Goal: Information Seeking & Learning: Check status

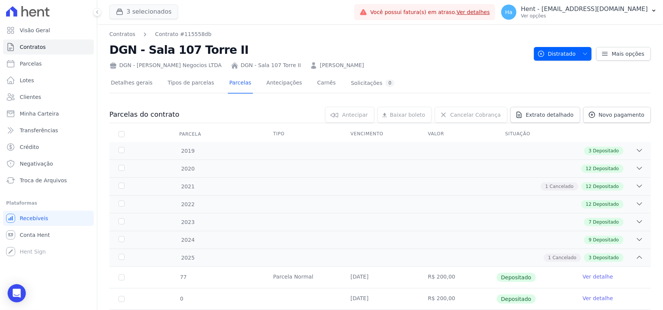
drag, startPoint x: 163, startPoint y: 2, endPoint x: 152, endPoint y: 8, distance: 12.4
click at [160, 4] on div "3 selecionados Trapisa Engenharia Acaiá Residencial Icatu Residencial PORTO5 IN…" at bounding box center [230, 12] width 242 height 25
click at [146, 9] on button "3 selecionados" at bounding box center [143, 12] width 69 height 14
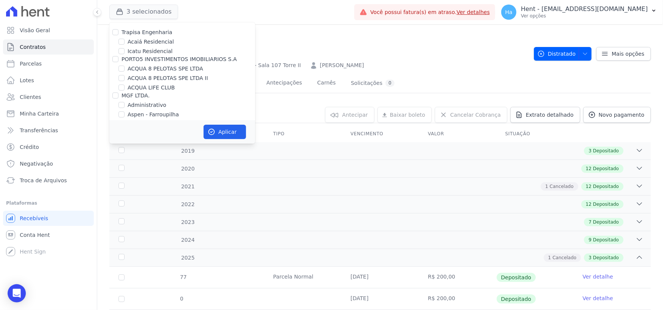
scroll to position [4975, 0]
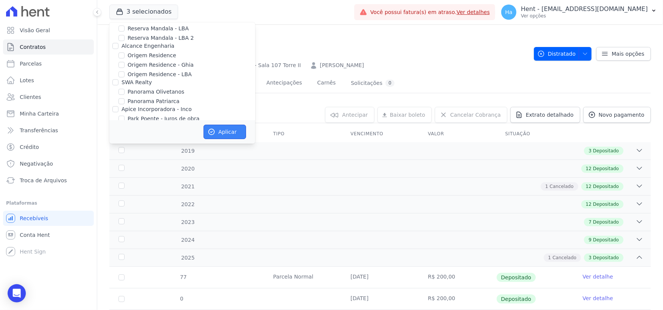
click at [235, 137] on button "Aplicar" at bounding box center [224, 132] width 43 height 14
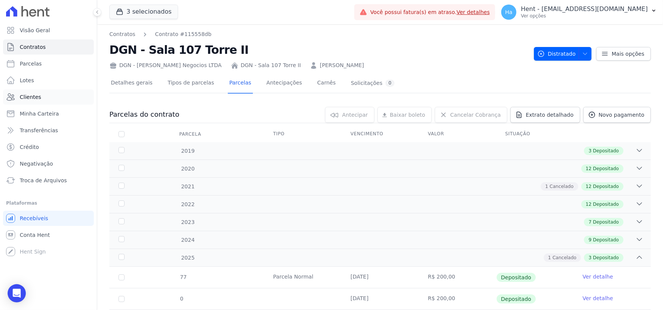
click at [28, 96] on span "Clientes" at bounding box center [30, 97] width 21 height 8
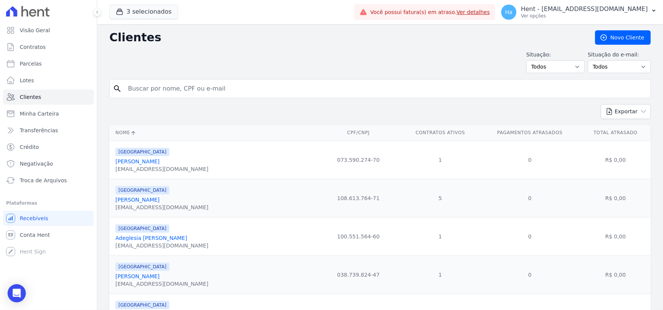
click at [211, 87] on input "search" at bounding box center [385, 88] width 524 height 15
type input "Teofilo"
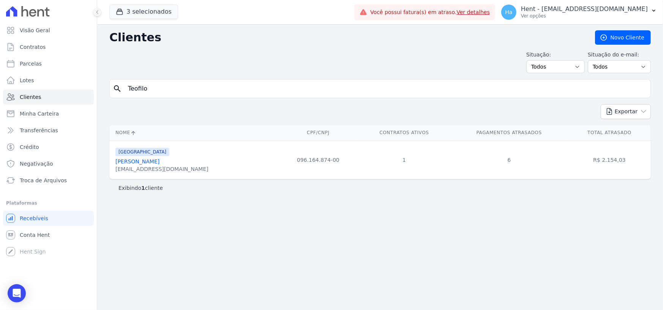
click at [159, 163] on link "[PERSON_NAME]" at bounding box center [137, 162] width 44 height 6
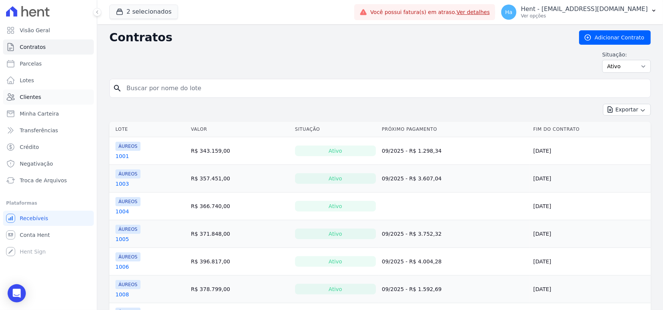
click at [38, 100] on span "Clientes" at bounding box center [30, 97] width 21 height 8
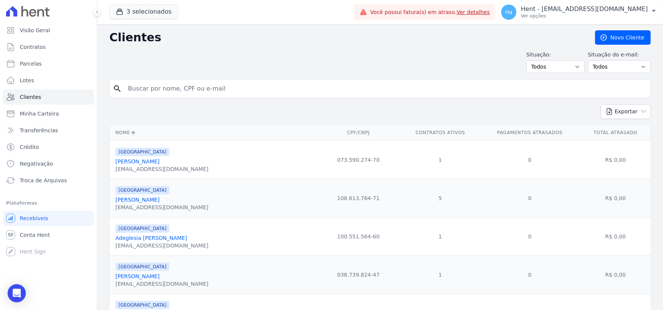
click at [186, 90] on input "search" at bounding box center [385, 88] width 524 height 15
type input "Teó"
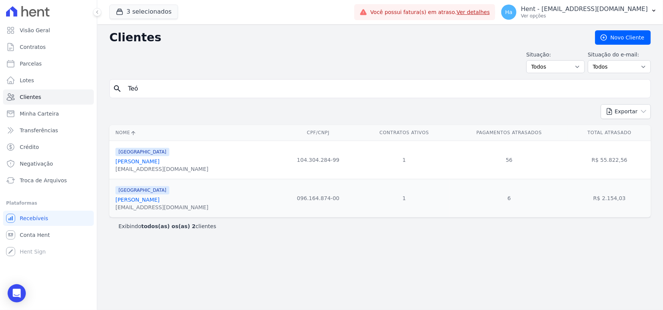
click at [159, 202] on link "Teófilo Galdino Do Nascimento Neto" at bounding box center [137, 200] width 44 height 6
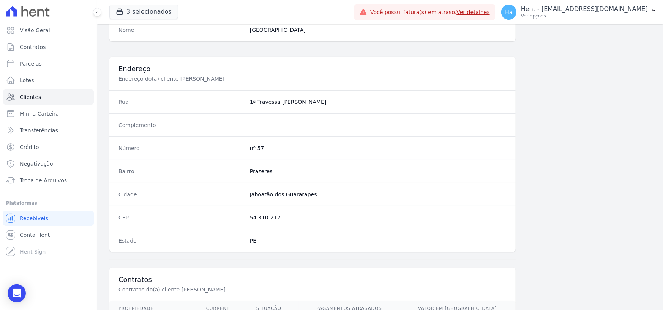
scroll to position [398, 0]
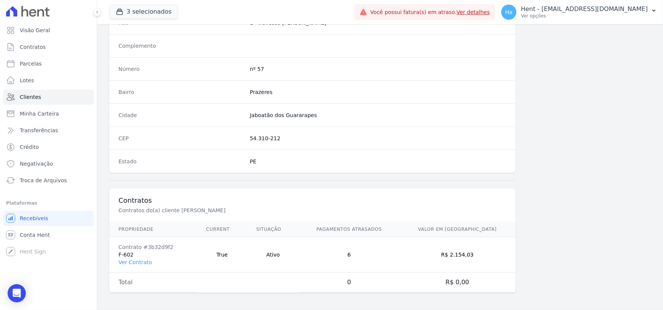
click at [150, 260] on td "Contrato #3b32d9f2 F-602 Ver Contrato" at bounding box center [153, 255] width 88 height 35
click at [140, 263] on link "Ver Contrato" at bounding box center [134, 263] width 33 height 6
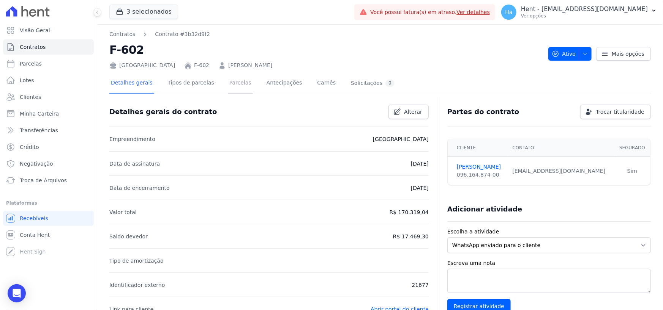
click at [236, 80] on link "Parcelas" at bounding box center [240, 84] width 25 height 20
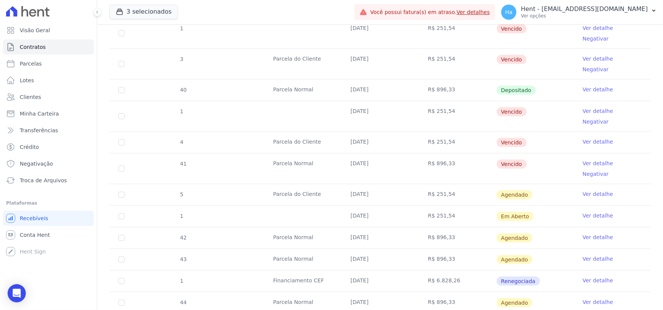
scroll to position [406, 0]
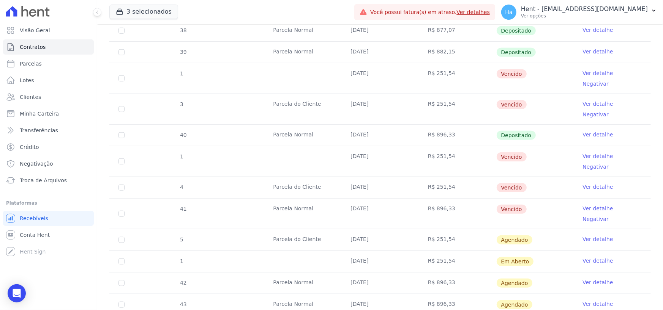
click at [588, 205] on link "Ver detalhe" at bounding box center [597, 209] width 30 height 8
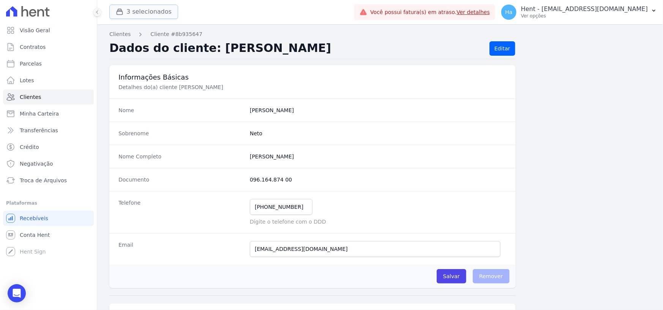
click at [152, 15] on button "3 selecionados" at bounding box center [143, 12] width 69 height 14
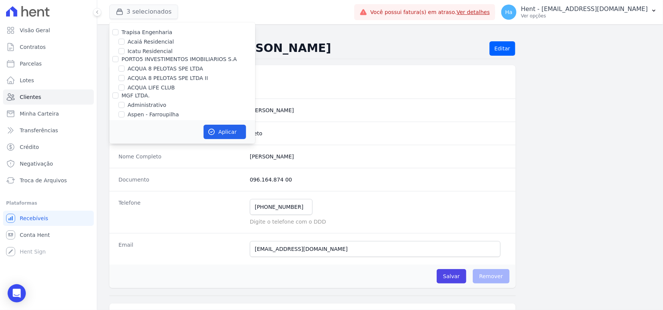
scroll to position [1648, 0]
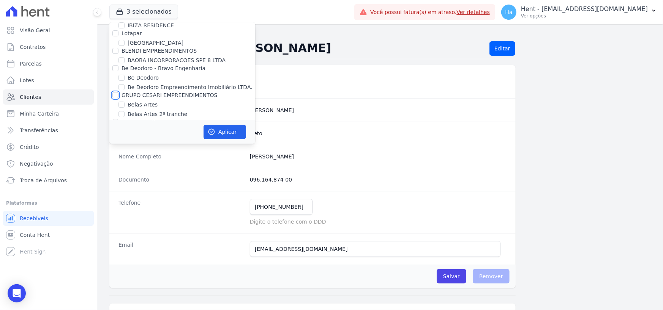
click at [115, 92] on input "GRUPO CESARI EMPREENDIMENTOS" at bounding box center [115, 95] width 6 height 6
checkbox input "true"
click at [227, 134] on button "Aplicar" at bounding box center [224, 132] width 43 height 14
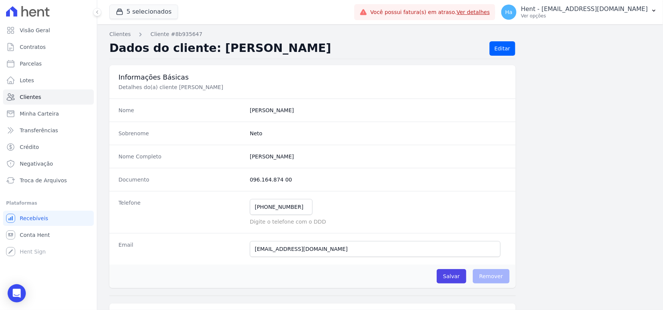
click at [38, 48] on span "Contratos" at bounding box center [33, 47] width 26 height 8
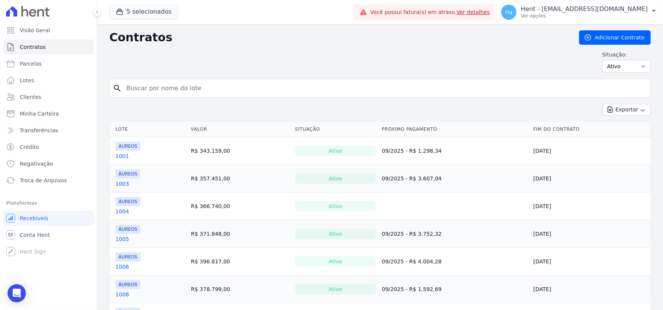
click at [154, 87] on input "search" at bounding box center [384, 88] width 525 height 15
type input "BL 13 APT 603"
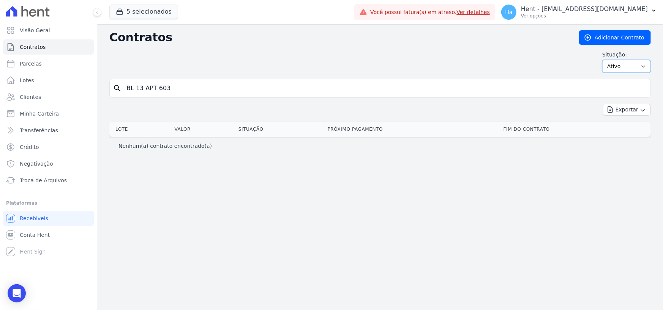
click at [627, 67] on select "Ativo Todos Pausado Distratado Rascunho Expirado Encerrado" at bounding box center [626, 66] width 49 height 13
select select "all"
click at [606, 60] on select "Ativo Todos Pausado Distratado Rascunho Expirado Encerrado" at bounding box center [626, 66] width 49 height 13
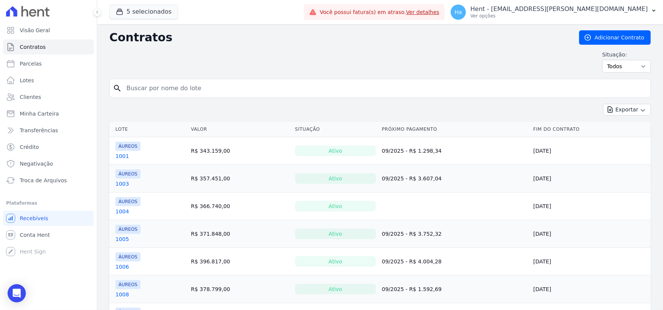
click at [178, 89] on input "search" at bounding box center [384, 88] width 525 height 15
type input "BL 13"
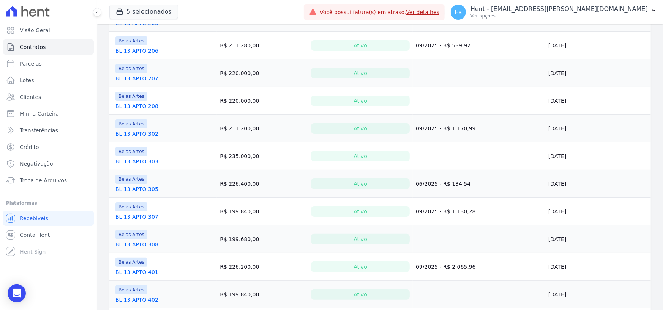
scroll to position [550, 0]
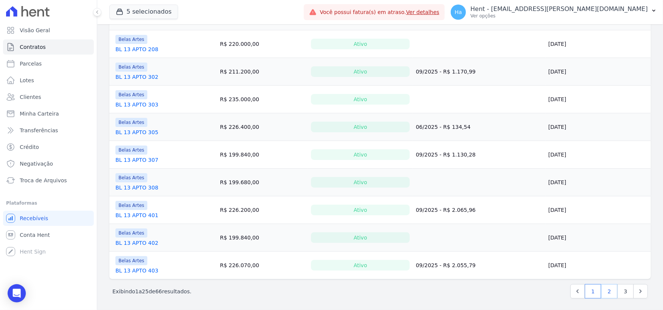
click at [605, 291] on link "2" at bounding box center [609, 292] width 16 height 14
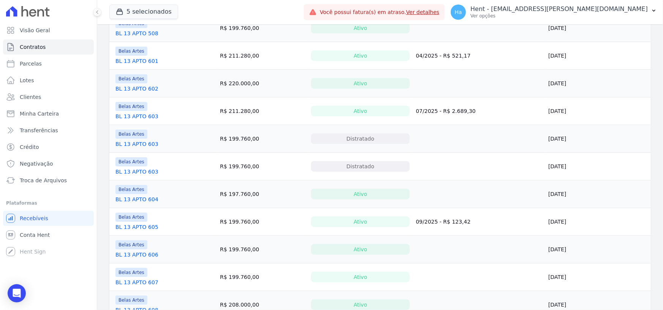
scroll to position [550, 0]
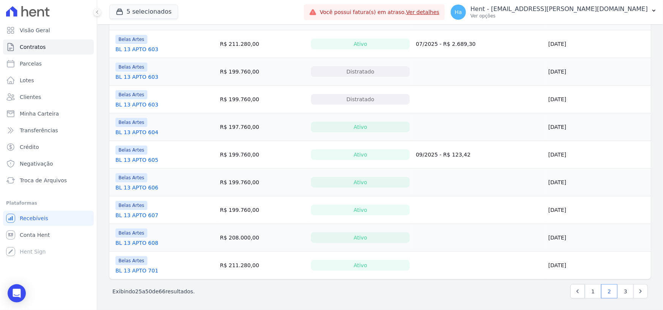
click at [135, 103] on link "BL 13 APTO 603" at bounding box center [136, 105] width 43 height 8
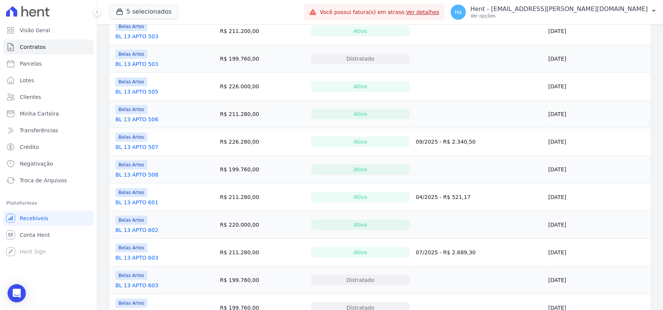
scroll to position [380, 0]
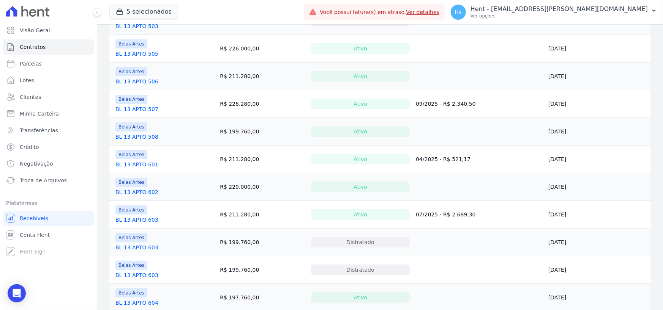
click at [146, 219] on link "BL 13 APTO 603" at bounding box center [136, 220] width 43 height 8
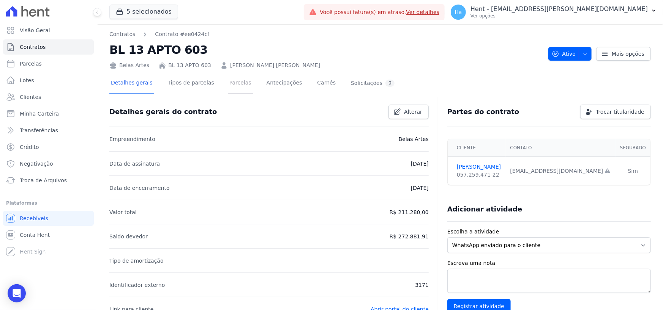
click at [232, 92] on link "Parcelas" at bounding box center [240, 84] width 25 height 20
click at [230, 87] on link "Parcelas" at bounding box center [240, 84] width 25 height 20
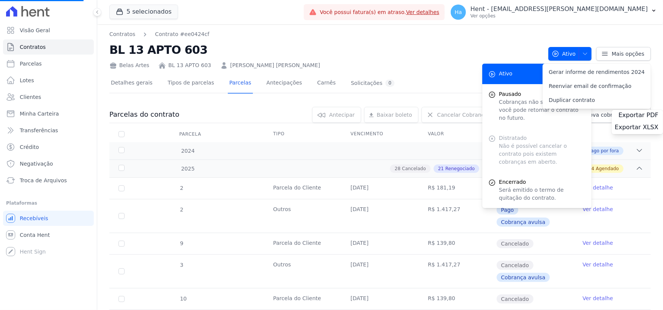
click at [230, 87] on link "Parcelas" at bounding box center [240, 84] width 25 height 20
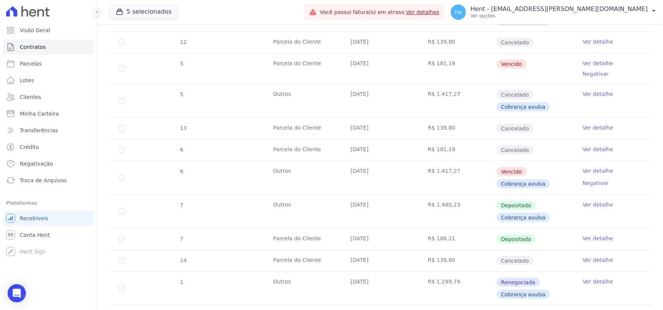
scroll to position [535, 0]
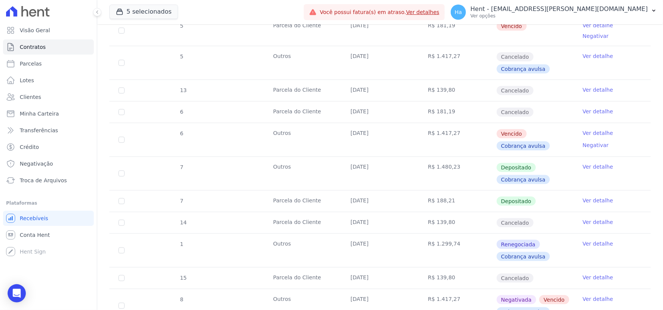
click at [594, 240] on link "Ver detalhe" at bounding box center [597, 244] width 30 height 8
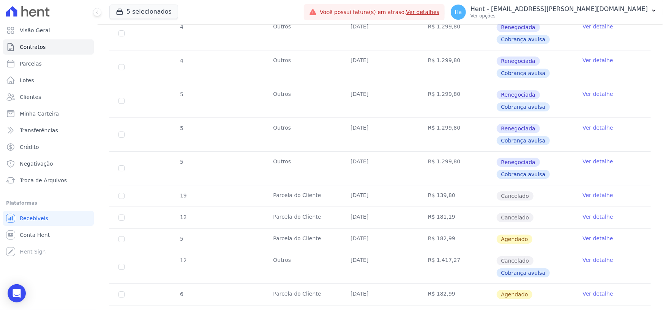
scroll to position [1522, 0]
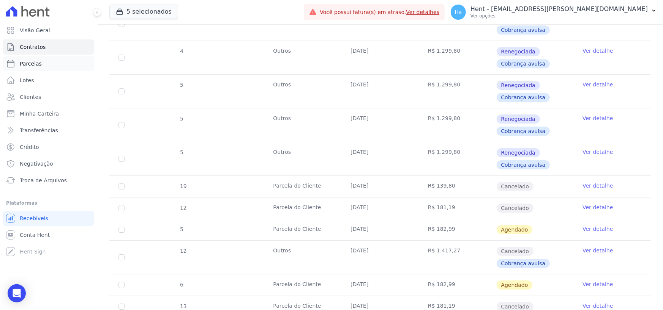
click at [32, 65] on span "Parcelas" at bounding box center [31, 64] width 22 height 8
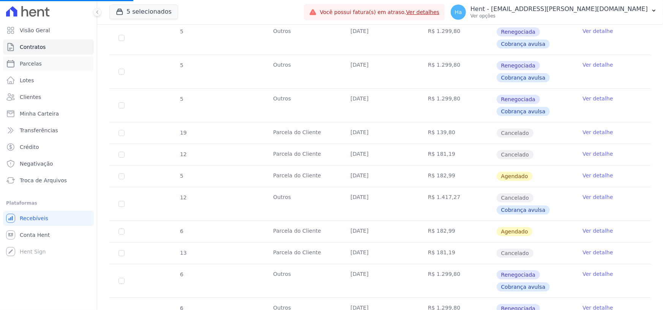
scroll to position [1673, 0]
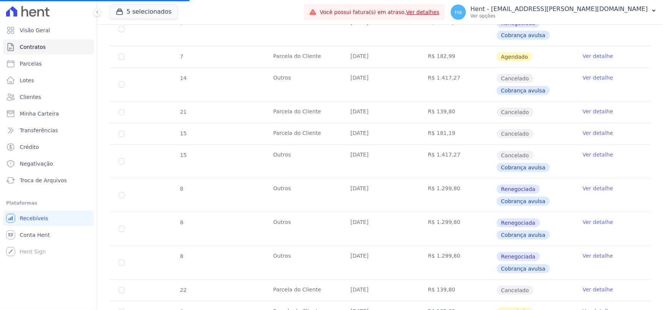
scroll to position [1825, 0]
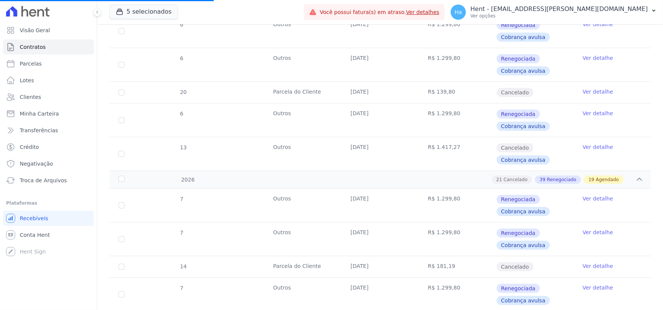
select select
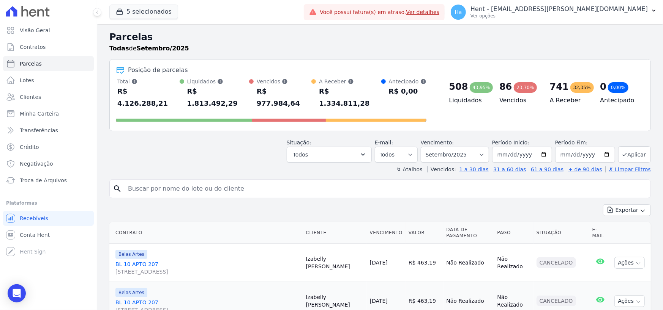
click at [176, 183] on input "search" at bounding box center [385, 188] width 524 height 15
type input "603"
click at [512, 147] on input "2025-09-01" at bounding box center [522, 155] width 60 height 16
select select
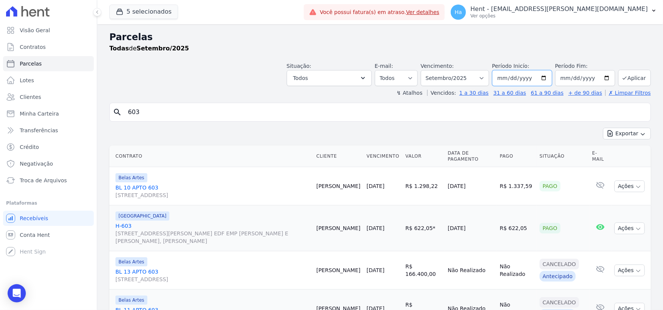
click at [513, 76] on input "2025-09-01" at bounding box center [522, 78] width 60 height 16
type input "[DATE]"
click at [572, 77] on input "2025-09-30" at bounding box center [585, 78] width 60 height 16
type input "[DATE]"
click at [622, 79] on icon "submit" at bounding box center [624, 78] width 6 height 6
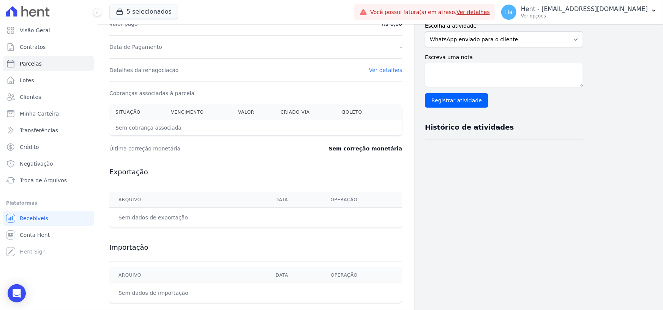
scroll to position [205, 0]
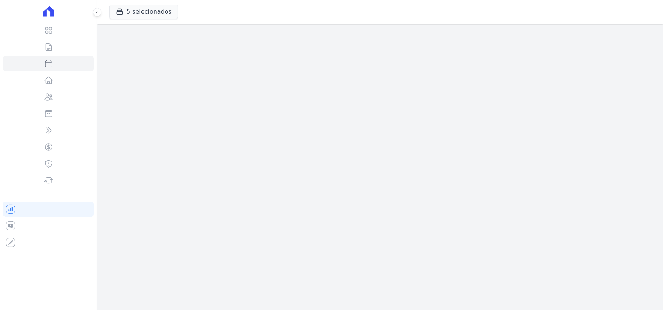
select select
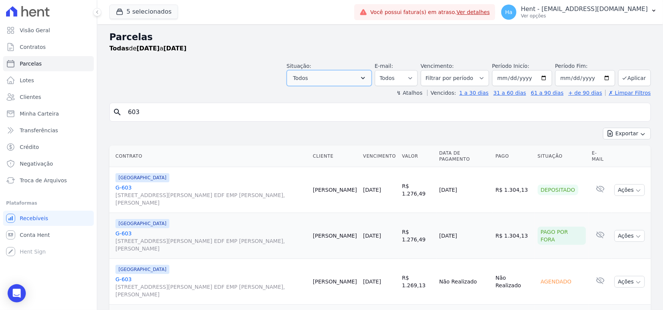
click at [362, 81] on button "Todos" at bounding box center [329, 78] width 85 height 16
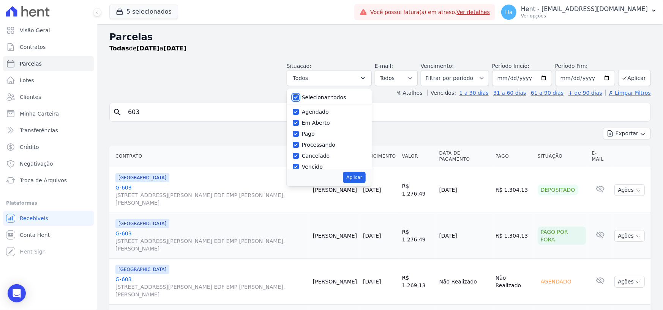
click at [299, 96] on input "Selecionar todos" at bounding box center [296, 98] width 6 height 6
checkbox input "false"
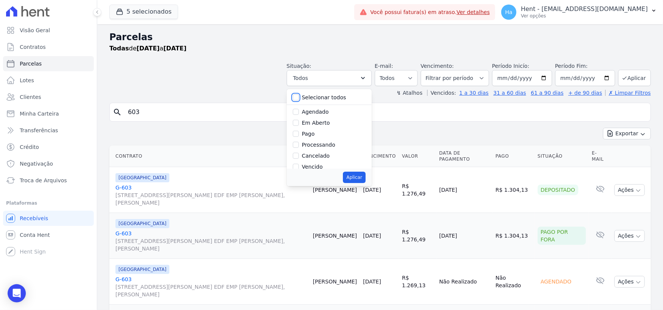
checkbox input "false"
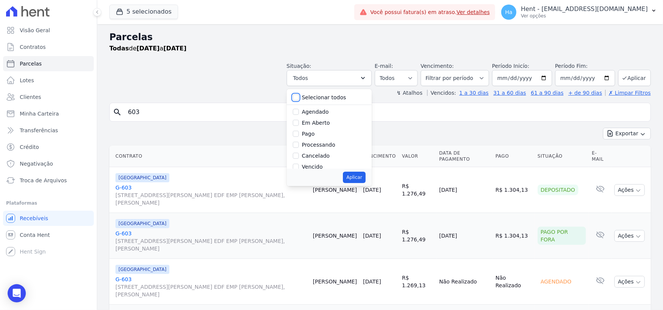
checkbox input "false"
click at [299, 151] on input "Depositado" at bounding box center [296, 151] width 6 height 6
checkbox input "true"
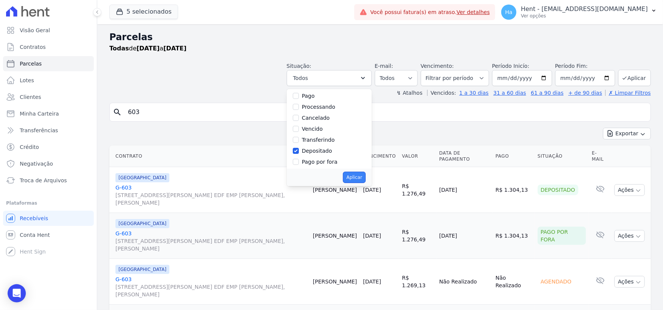
click at [362, 176] on button "Aplicar" at bounding box center [354, 177] width 22 height 11
select select "deposited"
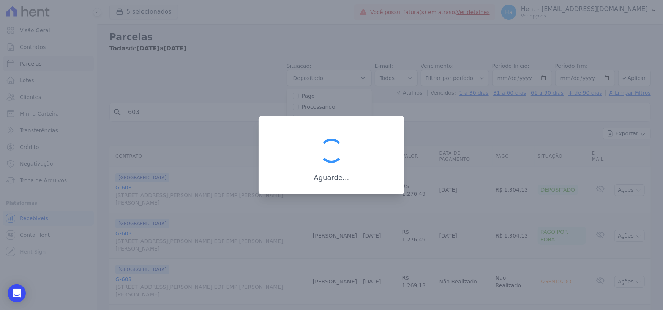
scroll to position [30, 0]
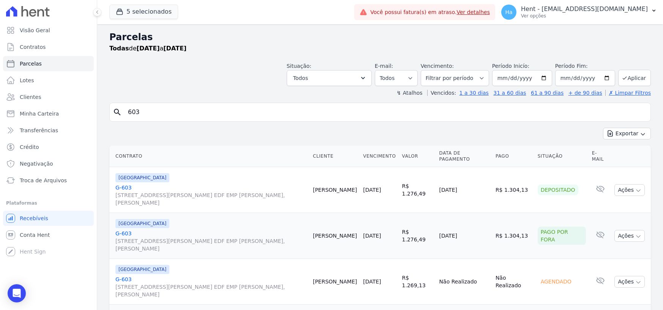
select select "deposited"
click at [502, 78] on input "[DATE]" at bounding box center [522, 78] width 60 height 16
type input "[DATE]"
click at [561, 80] on input "[DATE]" at bounding box center [585, 78] width 60 height 16
type input "2025-07-10"
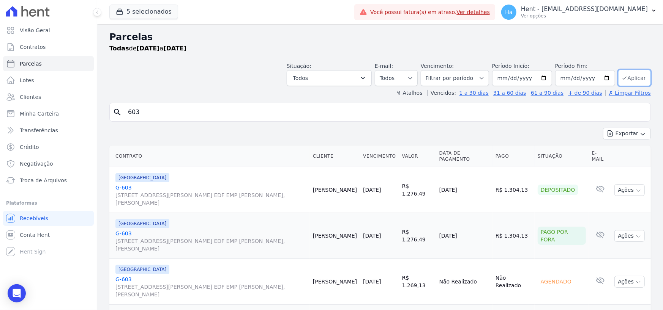
click at [624, 79] on button "Aplicar" at bounding box center [634, 78] width 33 height 16
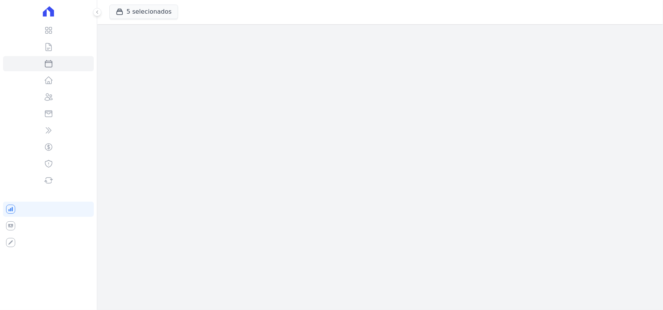
select select
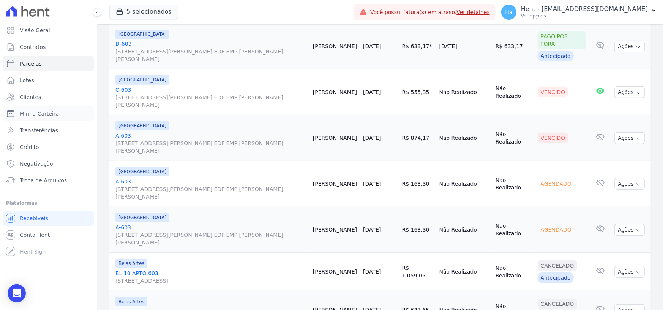
scroll to position [417, 0]
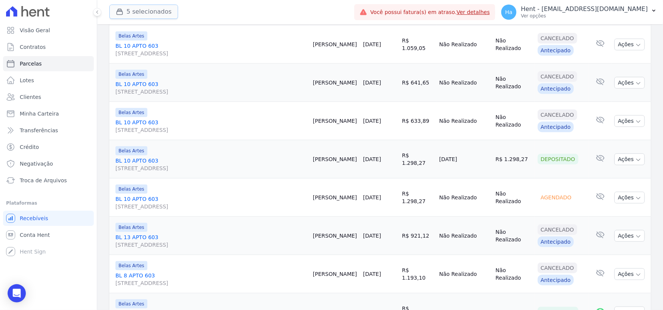
click at [143, 13] on button "5 selecionados" at bounding box center [143, 12] width 69 height 14
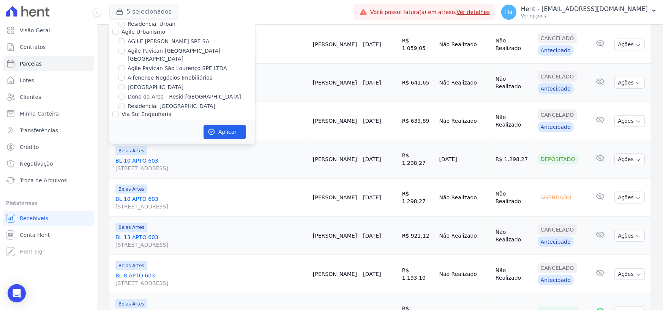
scroll to position [4984, 0]
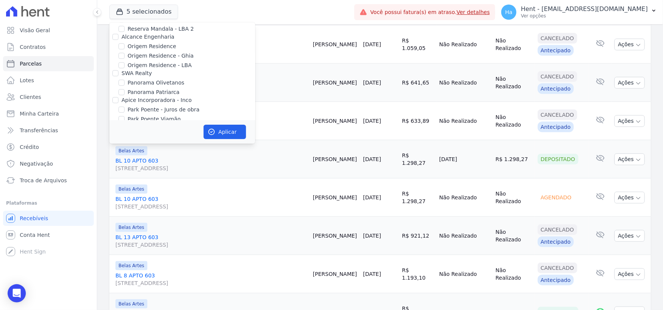
click at [113, 170] on input "Priori" at bounding box center [115, 173] width 6 height 6
checkbox input "false"
click at [215, 133] on button "Aplicar" at bounding box center [224, 132] width 43 height 14
select select
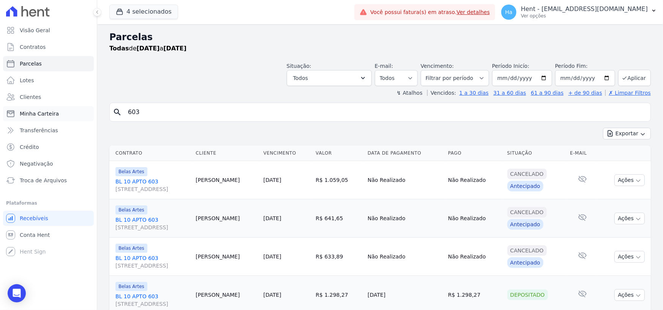
drag, startPoint x: 155, startPoint y: 117, endPoint x: 81, endPoint y: 110, distance: 74.3
click at [81, 110] on div "Visão Geral Contratos Parcelas Lotes Clientes Minha Carteira Transferências Cré…" at bounding box center [331, 155] width 663 height 310
type input "Everaldo"
select select
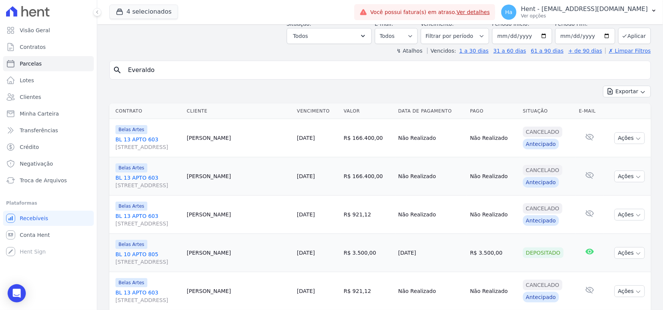
scroll to position [103, 0]
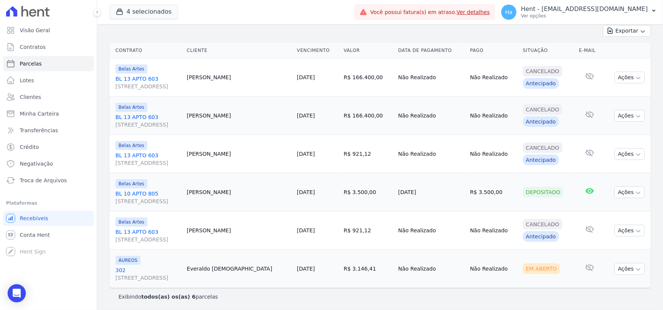
click at [148, 192] on link "BL 10 APTO 805 Rua 16, 1144, Fortaleza" at bounding box center [147, 197] width 65 height 15
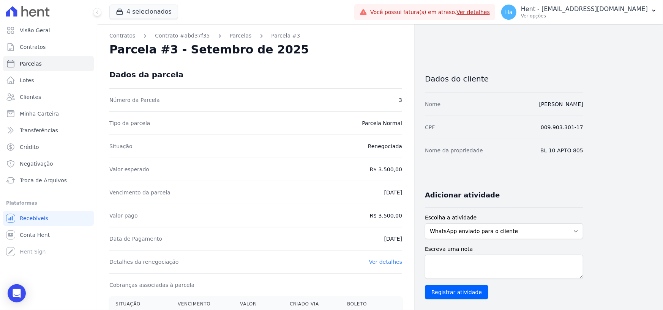
select select
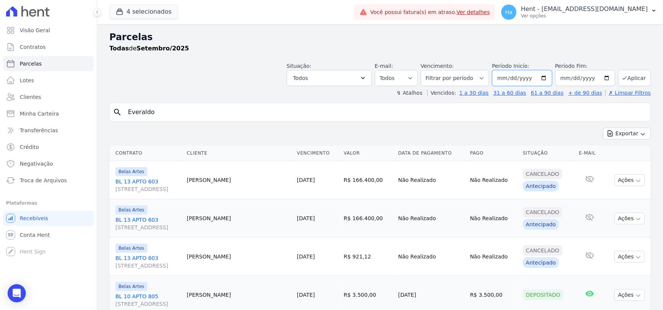
click at [512, 77] on input "2025-09-01" at bounding box center [522, 78] width 60 height 16
type input "2025-07-01"
click at [572, 77] on input "2025-09-30" at bounding box center [585, 78] width 60 height 16
type input "2025-07-30"
click at [627, 77] on button "Aplicar" at bounding box center [634, 78] width 33 height 16
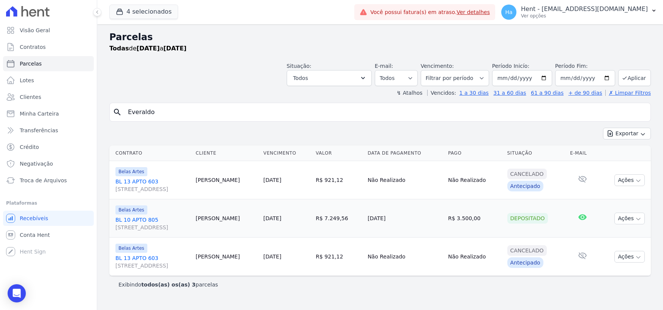
select select
click at [134, 220] on link "[STREET_ADDRESS]" at bounding box center [152, 223] width 74 height 15
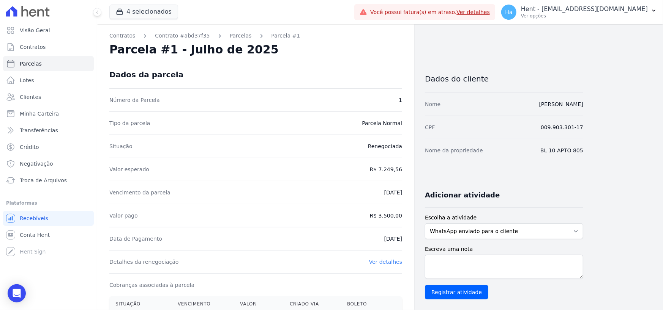
drag, startPoint x: 366, startPoint y: 217, endPoint x: 406, endPoint y: 220, distance: 40.4
click at [406, 220] on div "Contratos Contrato #abd37f35 Parcelas Parcela #1 Parcela #1 - Julho de 2025 Dad…" at bounding box center [255, 312] width 317 height 577
click at [393, 263] on link "Ver detalhes" at bounding box center [385, 262] width 33 height 6
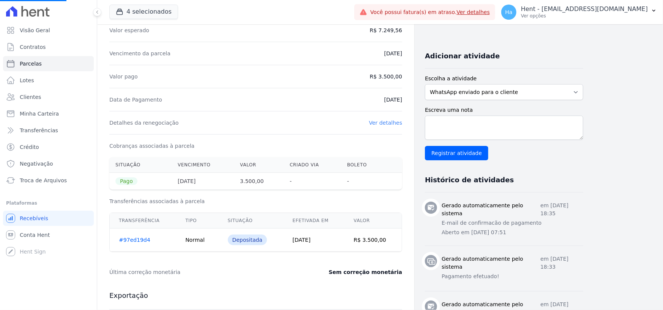
scroll to position [152, 0]
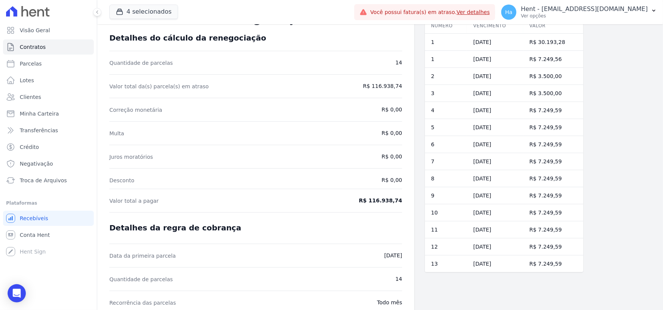
scroll to position [65, 0]
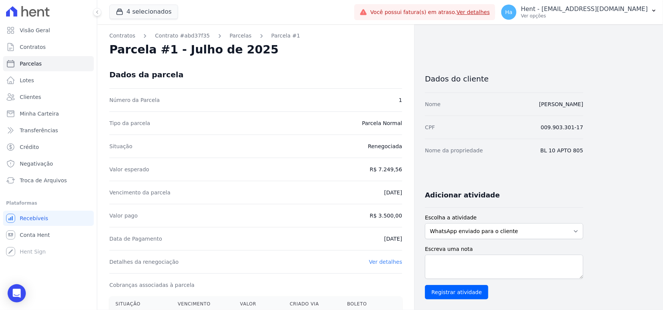
drag, startPoint x: 359, startPoint y: 180, endPoint x: 411, endPoint y: 175, distance: 52.6
click at [411, 175] on div "Contratos Contrato #abd37f35 Parcelas Parcela #1 Parcela #1 - Julho de 2025 Dad…" at bounding box center [255, 312] width 317 height 577
click at [316, 176] on div "Valor esperado R$ 7.249,56" at bounding box center [255, 169] width 293 height 23
drag, startPoint x: 16, startPoint y: 1, endPoint x: 302, endPoint y: 11, distance: 286.7
click at [302, 11] on div "4 selecionados Trapisa Engenharia Acaiá Residencial Icatu Residencial PORTO5 IN…" at bounding box center [230, 12] width 242 height 25
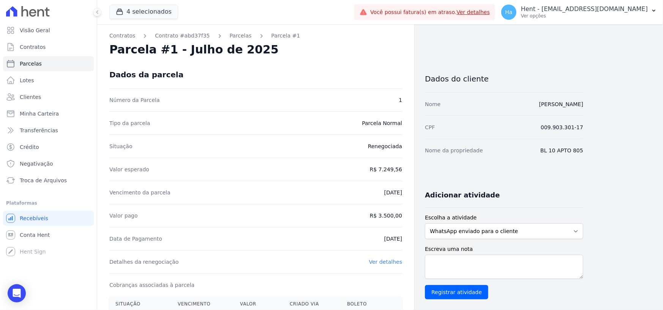
drag, startPoint x: 592, startPoint y: 153, endPoint x: 539, endPoint y: 156, distance: 53.6
click at [539, 156] on div "Contratos Contrato #abd37f35 Parcelas Parcela #1 Parcela #1 - Julho de 2025 Dad…" at bounding box center [373, 312] width 553 height 577
copy dd "BL 10 APTO 805"
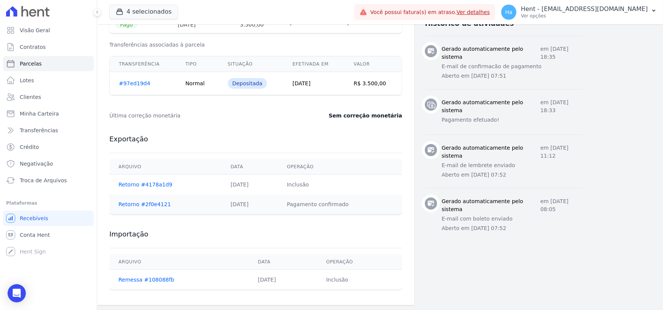
scroll to position [144, 0]
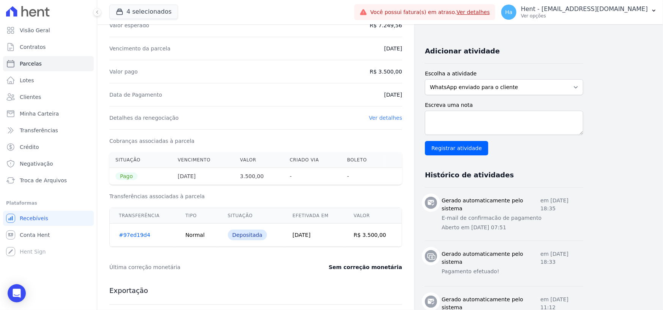
click at [390, 118] on link "Ver detalhes" at bounding box center [385, 118] width 33 height 6
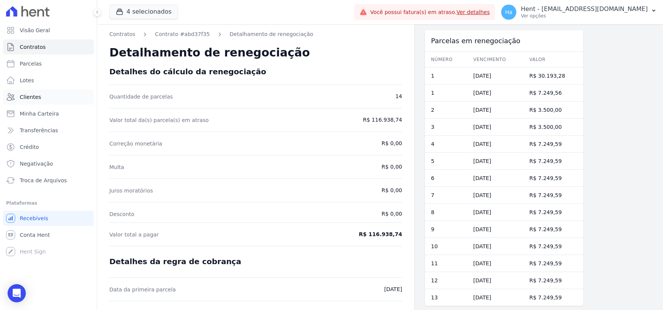
click at [30, 96] on span "Clientes" at bounding box center [30, 97] width 21 height 8
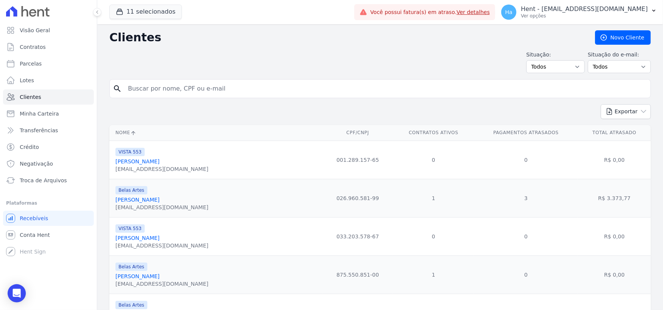
click at [178, 93] on input "search" at bounding box center [385, 88] width 524 height 15
paste input "[PERSON_NAME]"
type input "[PERSON_NAME]"
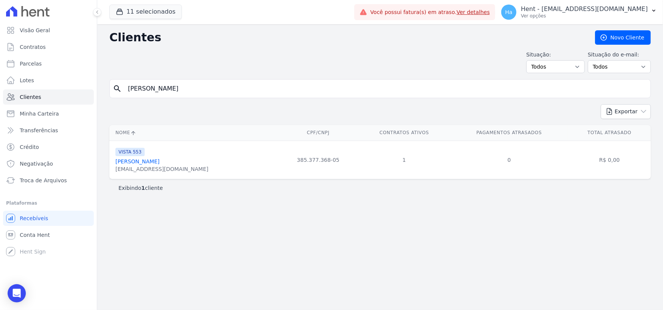
click at [146, 162] on link "[PERSON_NAME]" at bounding box center [137, 162] width 44 height 6
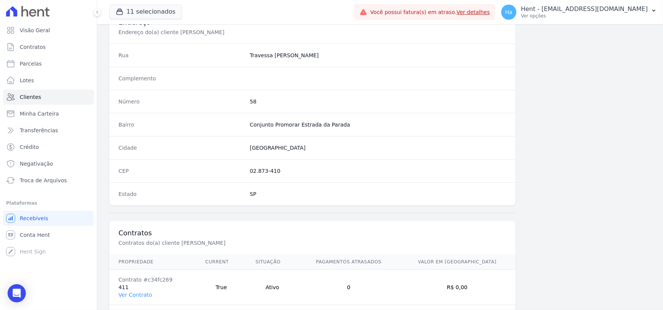
scroll to position [398, 0]
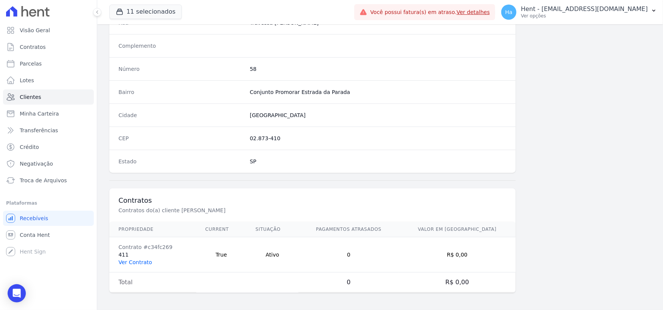
click at [145, 260] on link "Ver Contrato" at bounding box center [134, 263] width 33 height 6
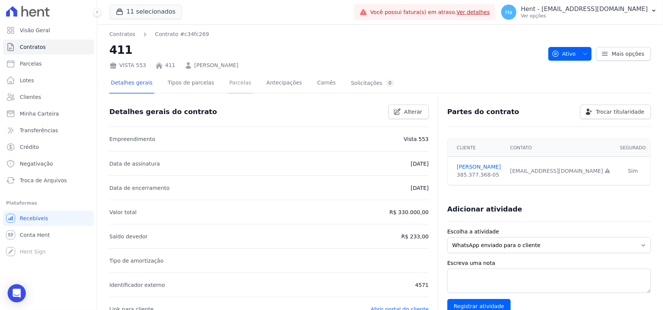
click at [228, 83] on link "Parcelas" at bounding box center [240, 84] width 25 height 20
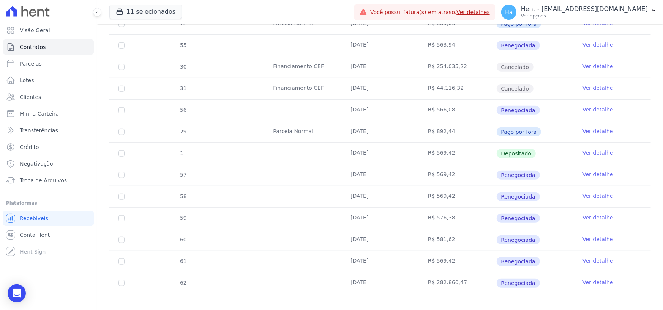
scroll to position [317, 0]
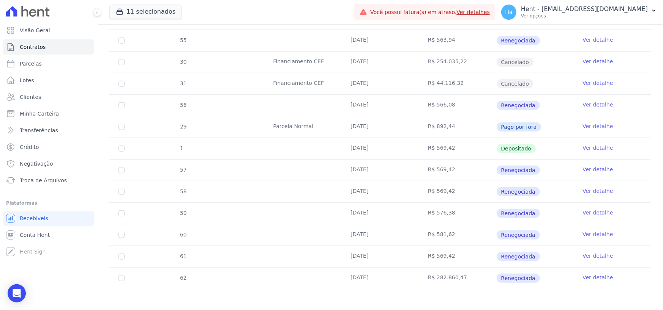
click at [589, 212] on link "Ver detalhe" at bounding box center [597, 213] width 30 height 8
click at [591, 234] on link "Ver detalhe" at bounding box center [597, 235] width 30 height 8
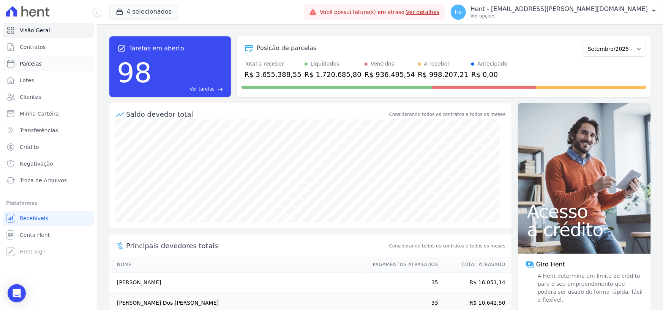
click at [30, 68] on link "Parcelas" at bounding box center [48, 63] width 91 height 15
select select
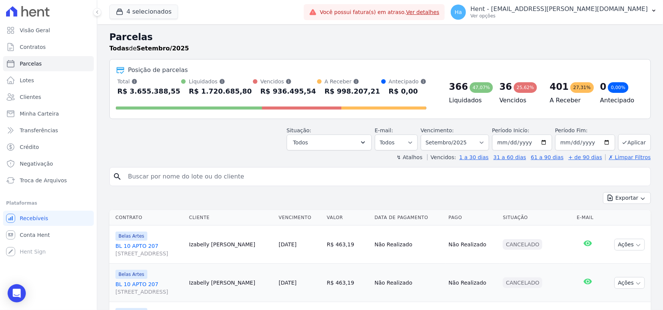
click at [221, 178] on input "search" at bounding box center [385, 176] width 524 height 15
type input "Everaldo"
select select
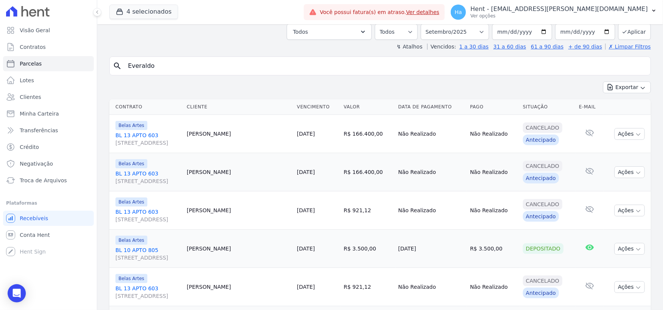
scroll to position [103, 0]
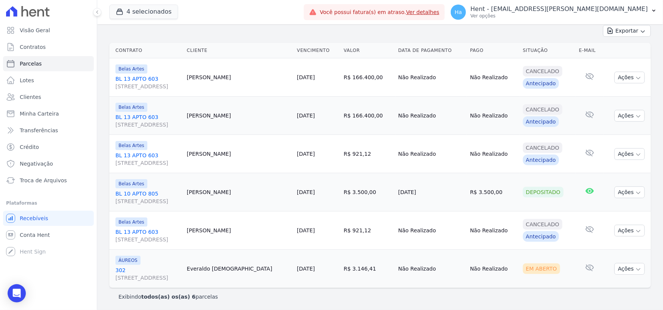
click at [140, 190] on link "BL 10 APTO 805 Rua 16, 1144, Fortaleza" at bounding box center [147, 197] width 65 height 15
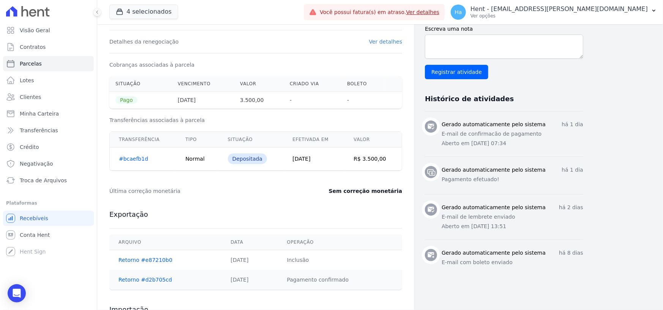
scroll to position [220, 0]
click at [131, 14] on button "4 selecionados" at bounding box center [143, 12] width 69 height 14
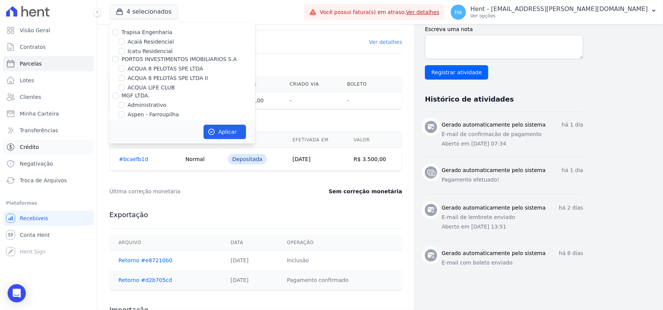
scroll to position [793, 0]
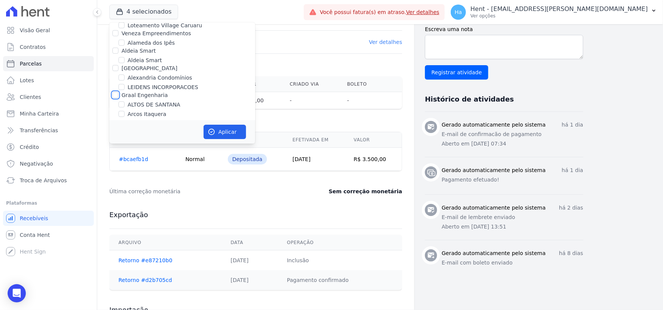
click at [117, 92] on input "Graal Engenharia" at bounding box center [115, 95] width 6 height 6
checkbox input "true"
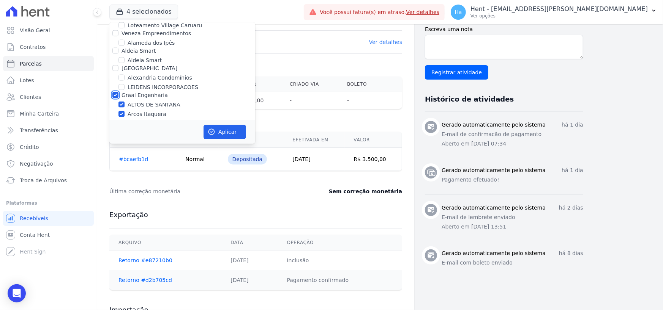
checkbox input "true"
click at [228, 131] on button "Aplicar" at bounding box center [224, 132] width 43 height 14
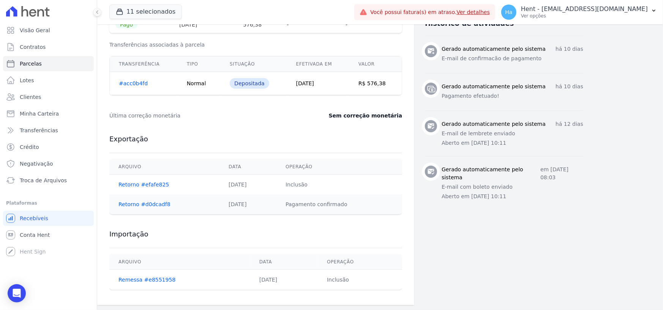
scroll to position [220, 0]
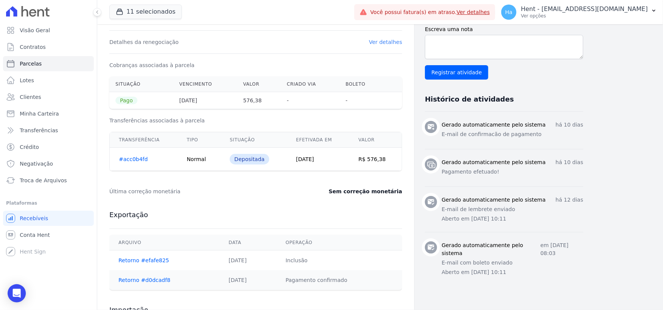
drag, startPoint x: 546, startPoint y: 131, endPoint x: 538, endPoint y: 131, distance: 8.0
click at [547, 131] on p "E-mail de confirmacão de pagamento" at bounding box center [512, 135] width 142 height 8
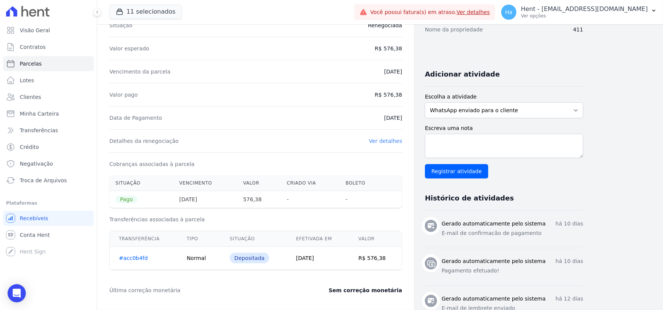
scroll to position [266, 0]
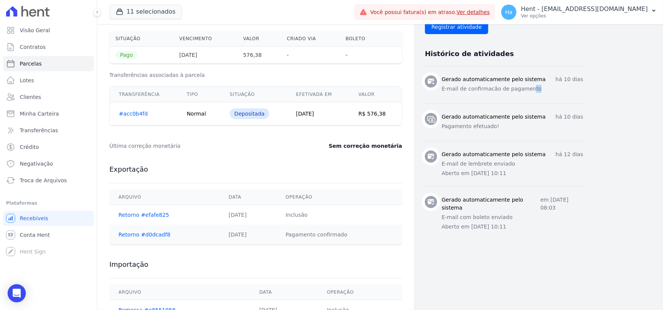
drag, startPoint x: 551, startPoint y: 91, endPoint x: 433, endPoint y: 129, distance: 123.7
click at [523, 89] on p "E-mail de confirmacão de pagamento" at bounding box center [512, 89] width 142 height 8
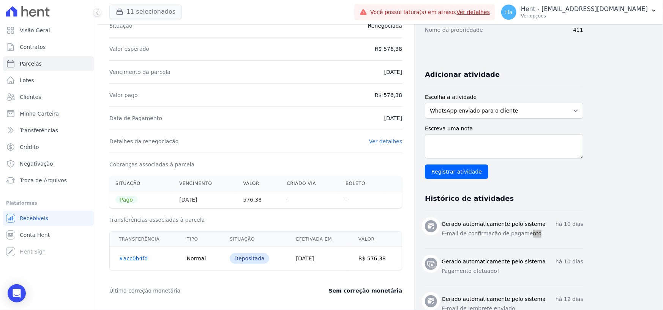
scroll to position [30, 0]
